Goal: Information Seeking & Learning: Learn about a topic

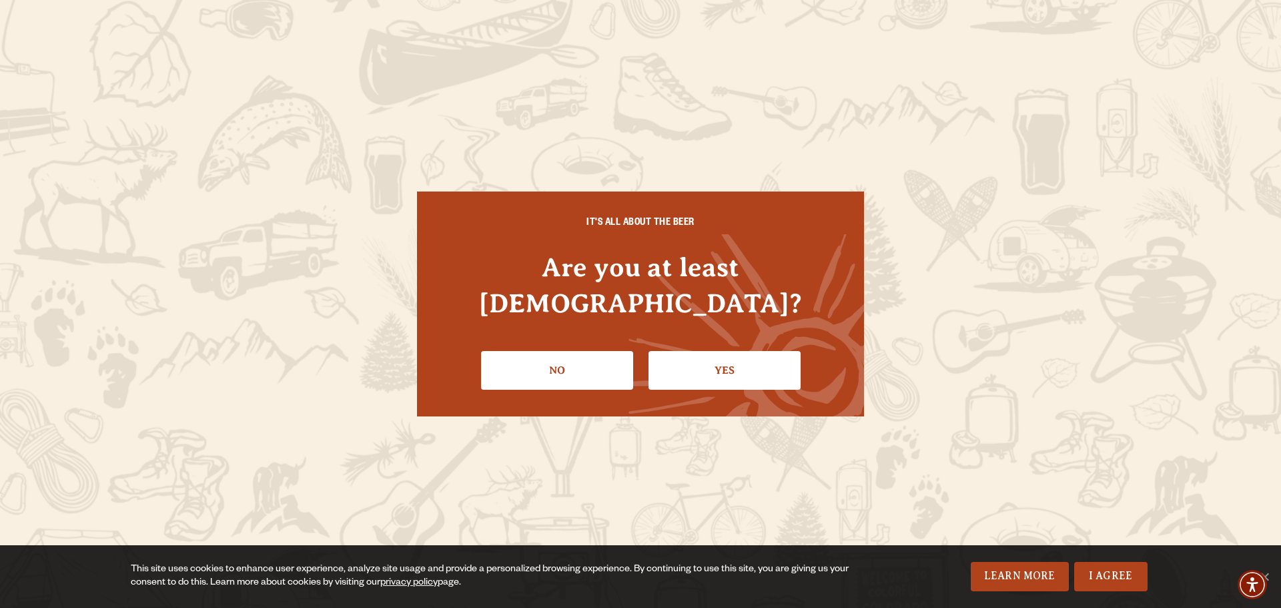
drag, startPoint x: 1057, startPoint y: 271, endPoint x: 697, endPoint y: 352, distance: 368.8
click at [697, 352] on link "Yes" at bounding box center [725, 370] width 152 height 39
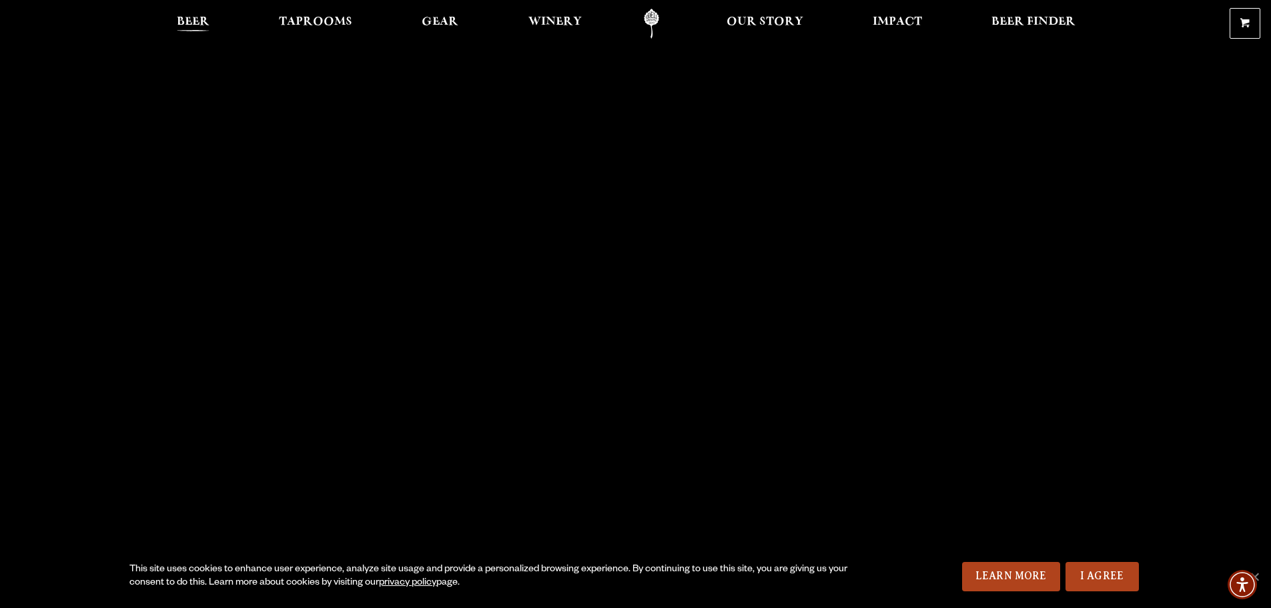
click at [190, 24] on span "Beer" at bounding box center [193, 22] width 33 height 11
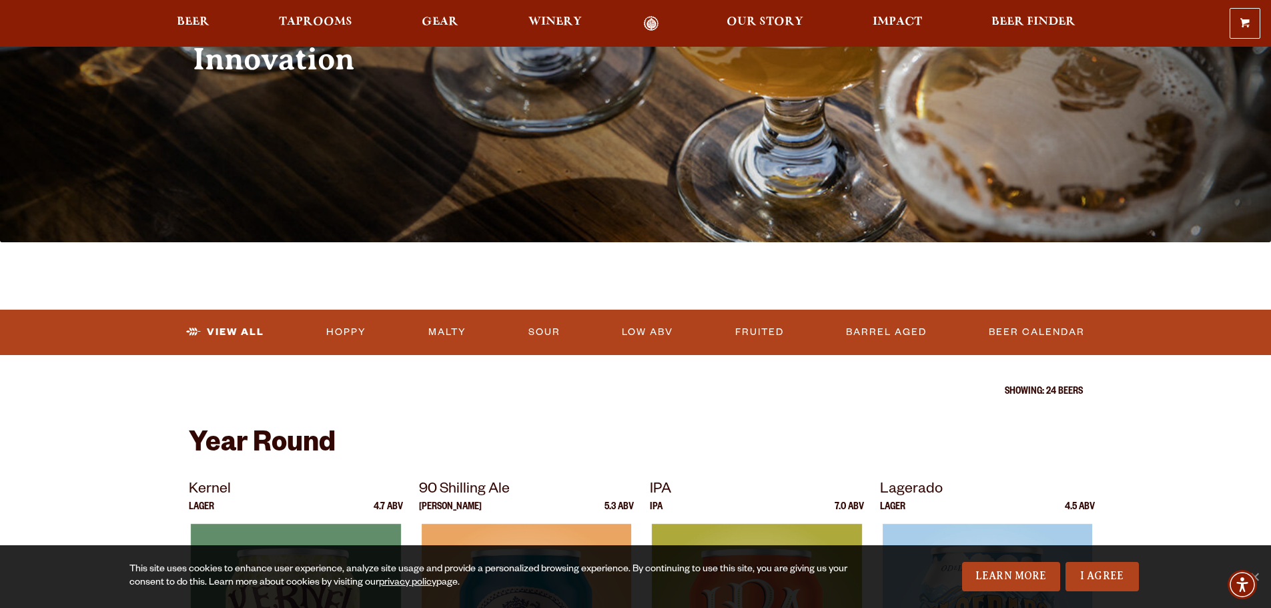
scroll to position [267, 0]
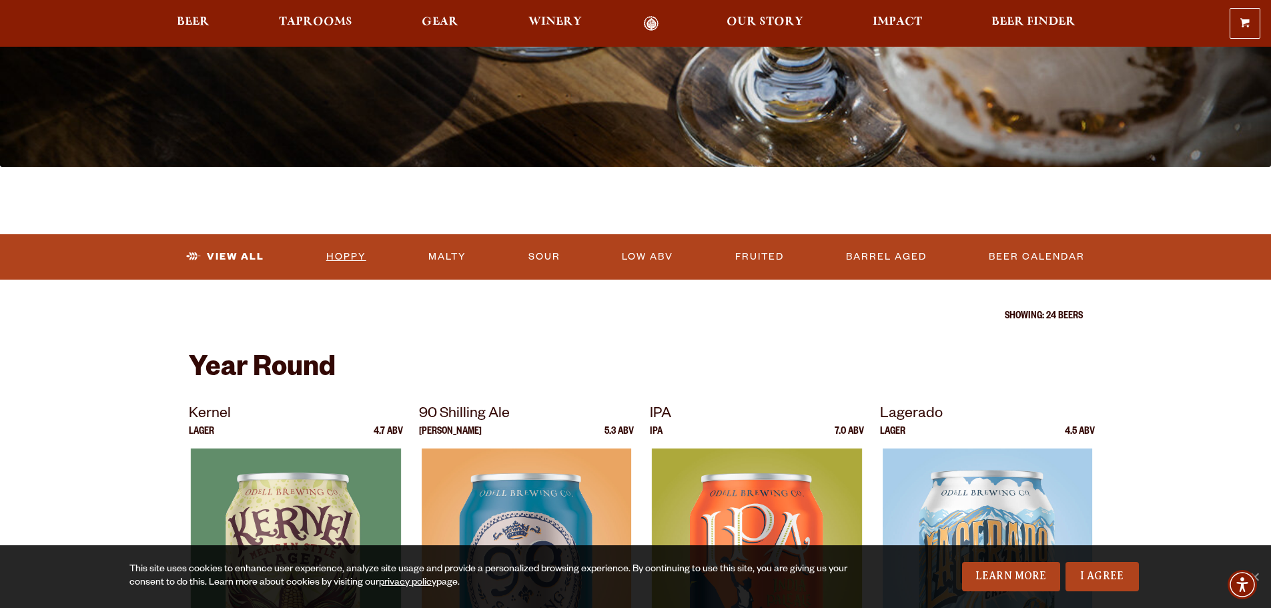
click at [337, 255] on link "Hoppy" at bounding box center [346, 257] width 51 height 31
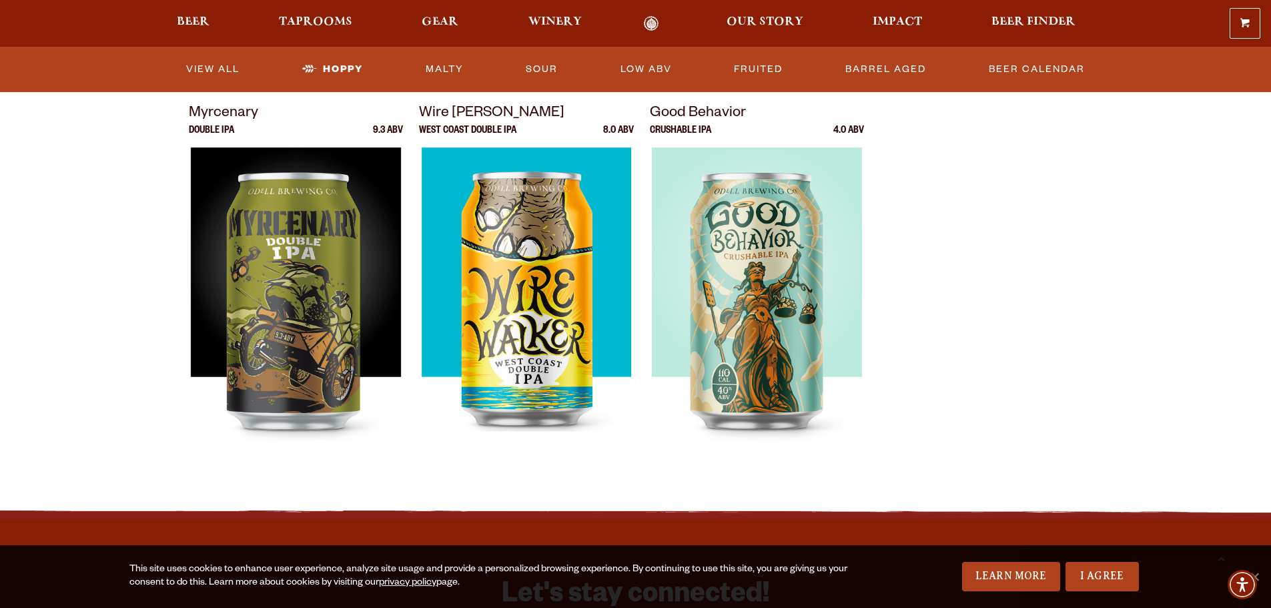
scroll to position [867, 0]
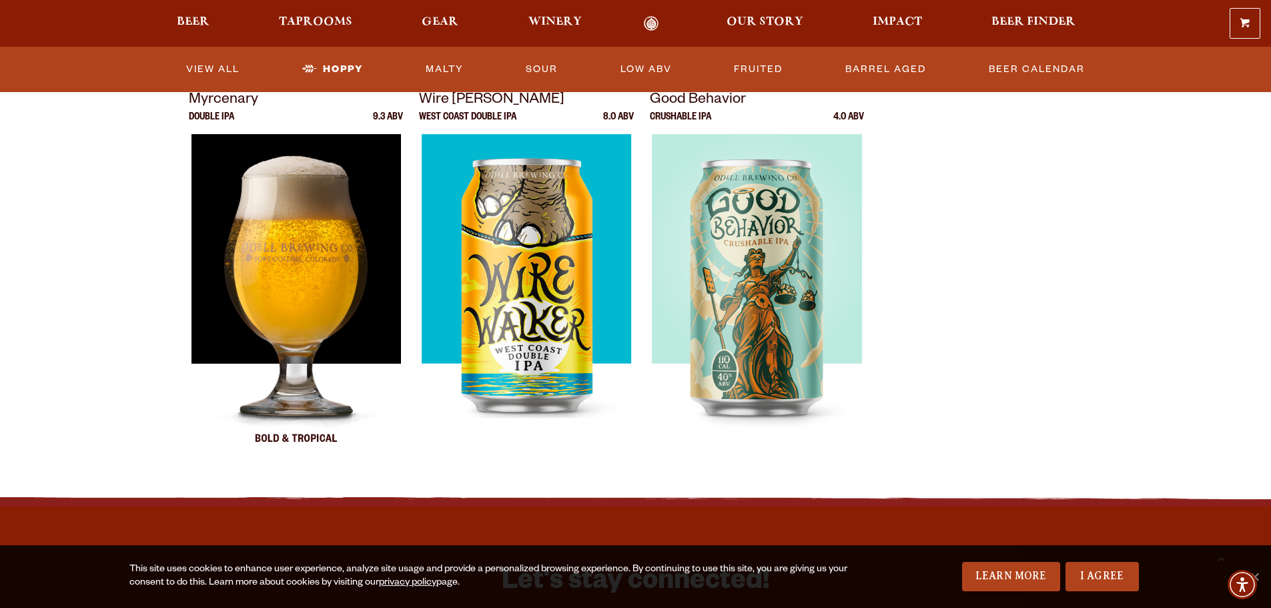
click at [327, 258] on img at bounding box center [296, 301] width 210 height 334
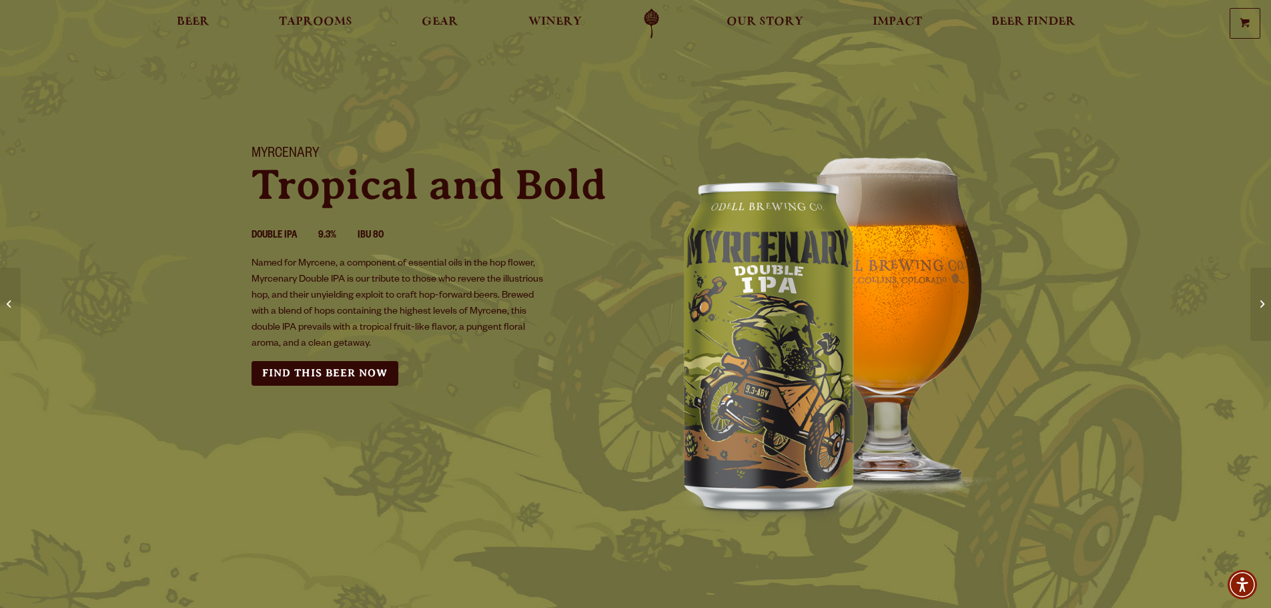
drag, startPoint x: 0, startPoint y: 0, endPoint x: 141, endPoint y: 338, distance: 366.1
click at [141, 338] on div "Myrcenary Tropical and Bold Double IPA 9.3% IBU 80 Named for Myrcene, a compone…" at bounding box center [635, 334] width 1271 height 408
